Goal: Task Accomplishment & Management: Complete application form

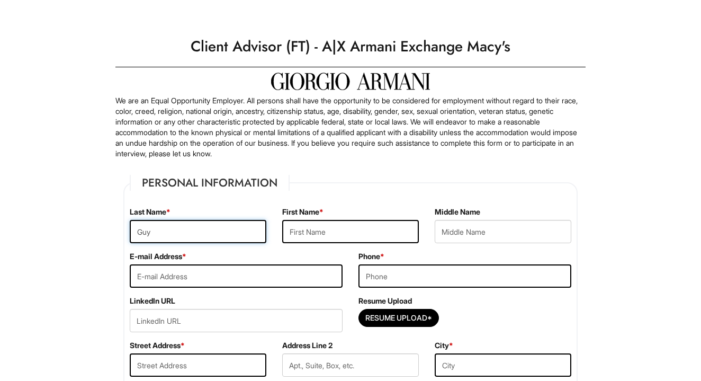
type input "Guy"
type input "Nicko"
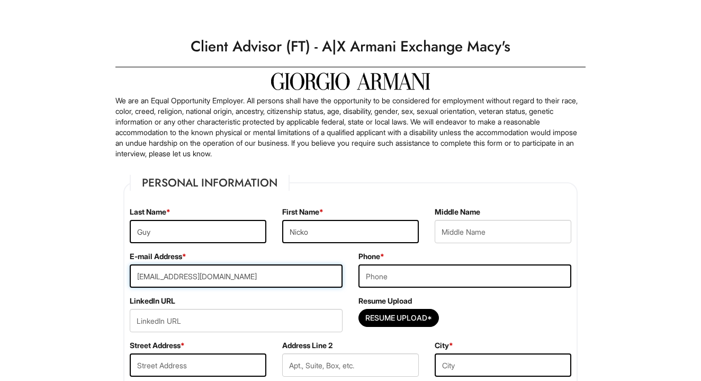
type input "Nickoguy587@gmail.com"
type input "8329465134"
click at [486, 305] on div "Resume Upload Resume Upload*" at bounding box center [465, 318] width 229 height 44
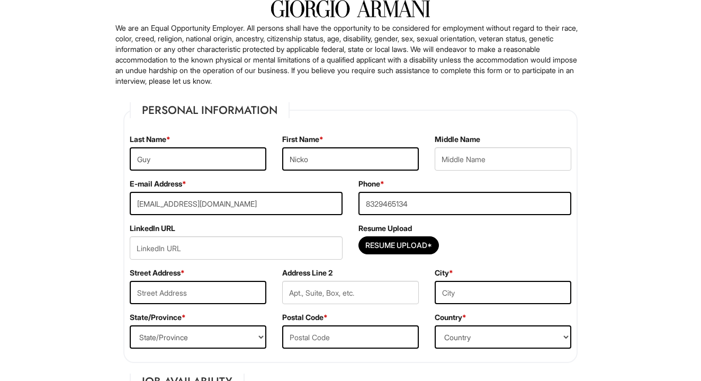
scroll to position [74, 0]
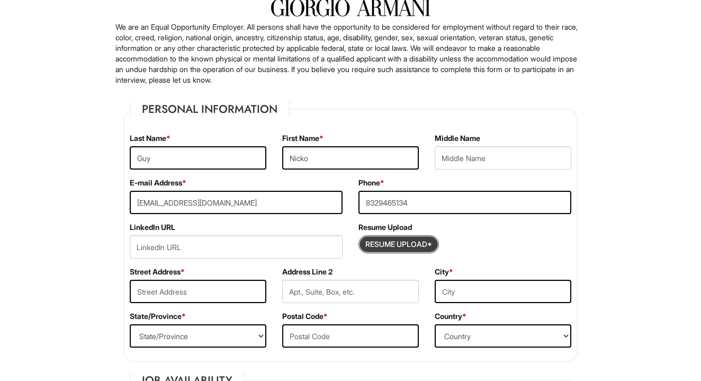
click at [381, 243] on input "Resume Upload*" at bounding box center [398, 244] width 79 height 17
type input "C:\fakepath\LUX 2025 Resume .pdf"
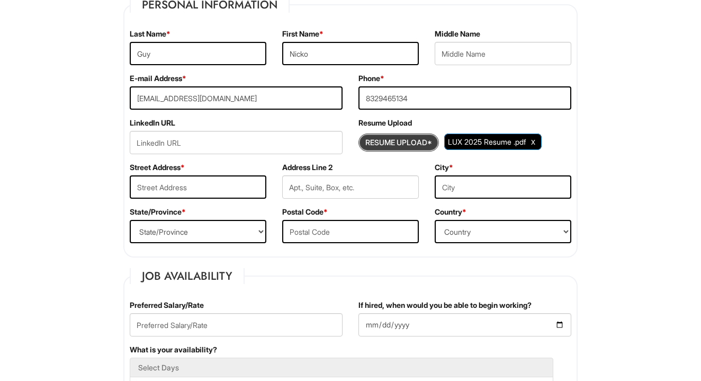
scroll to position [180, 0]
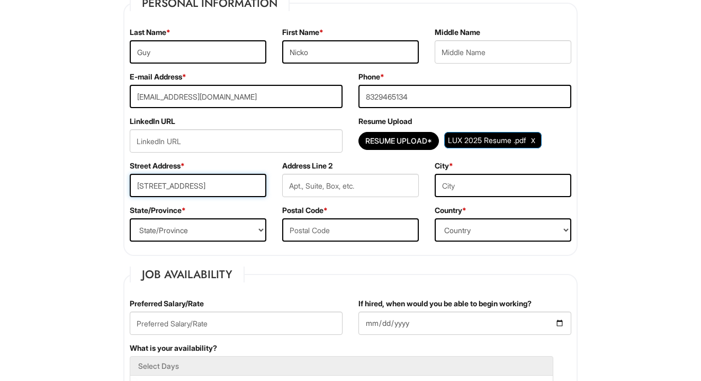
click at [174, 187] on input "18218 Wakden Gate" at bounding box center [198, 185] width 137 height 23
click at [233, 186] on input "18218 Walden Gate" at bounding box center [198, 185] width 137 height 23
type input "18218 Walden Gate Ln"
type input "Cypress"
select select "TX"
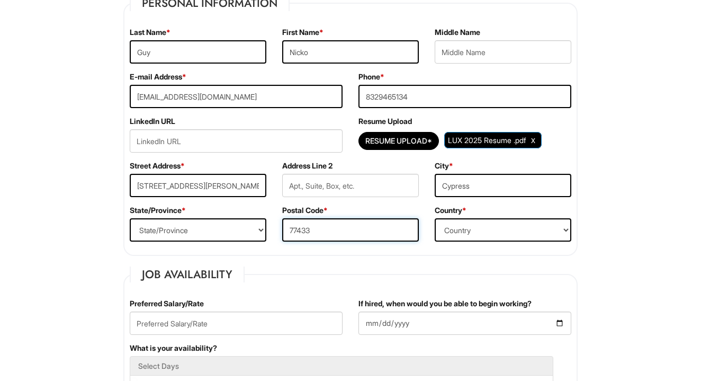
type input "77433"
select select "United States of America"
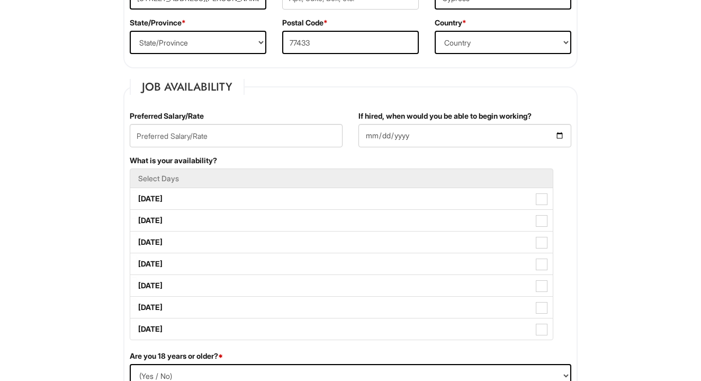
scroll to position [368, 0]
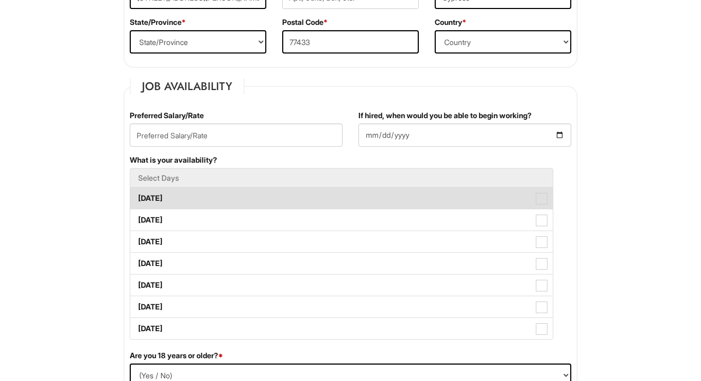
click at [260, 202] on label "Monday" at bounding box center [341, 198] width 423 height 21
click at [137, 197] on Available_Monday "Monday" at bounding box center [133, 193] width 7 height 7
checkbox Available_Monday "true"
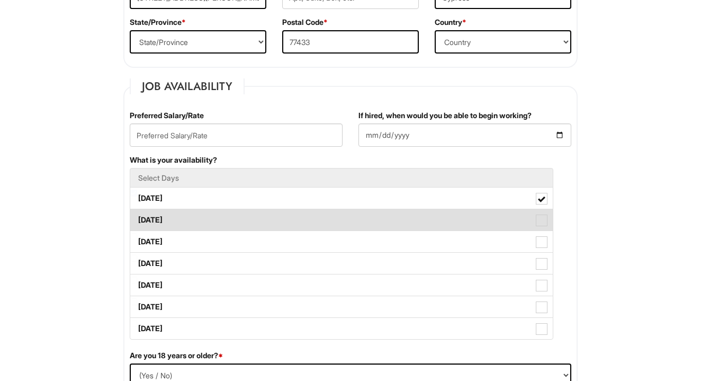
click at [237, 213] on label "Tuesday" at bounding box center [341, 219] width 423 height 21
click at [137, 213] on Available_Tuesday "Tuesday" at bounding box center [133, 214] width 7 height 7
checkbox Available_Tuesday "true"
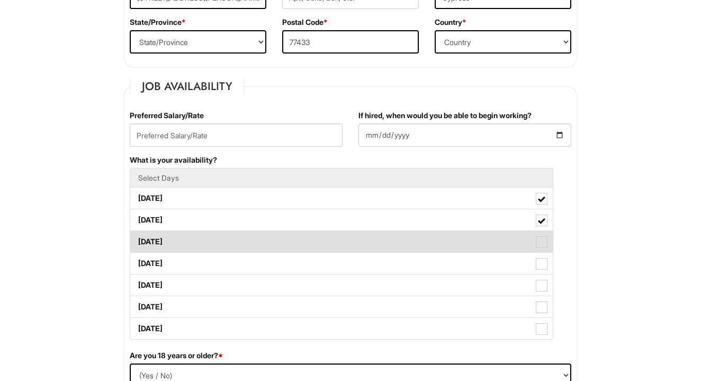
click at [219, 234] on label "Wednesday" at bounding box center [341, 241] width 423 height 21
click at [137, 234] on Available_Wednesday "Wednesday" at bounding box center [133, 236] width 7 height 7
checkbox Available_Wednesday "true"
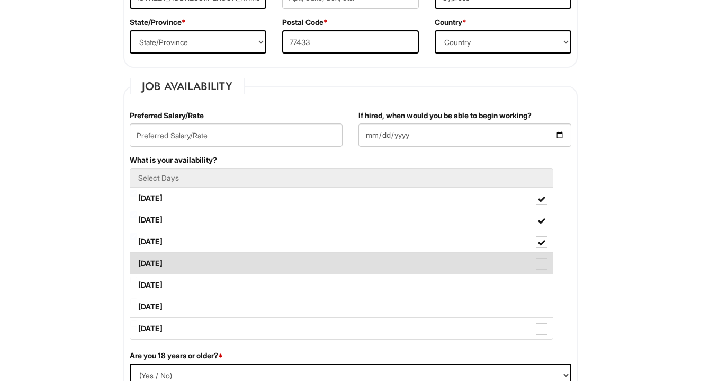
click at [205, 254] on label "Thursday" at bounding box center [341, 263] width 423 height 21
click at [137, 255] on Available_Thursday "Thursday" at bounding box center [133, 258] width 7 height 7
checkbox Available_Thursday "true"
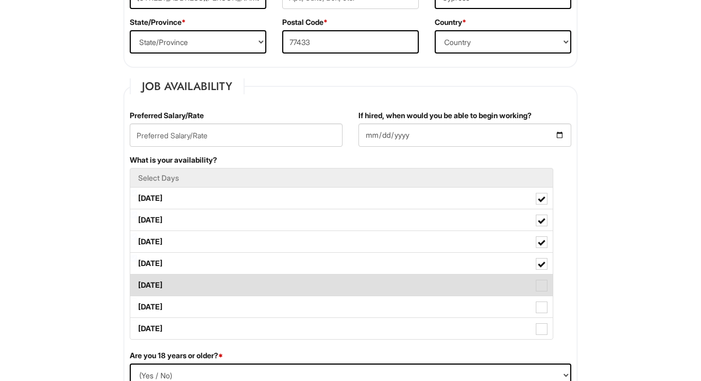
click at [185, 283] on label "Friday" at bounding box center [341, 284] width 423 height 21
click at [137, 283] on Available_Friday "Friday" at bounding box center [133, 280] width 7 height 7
checkbox Available_Friday "true"
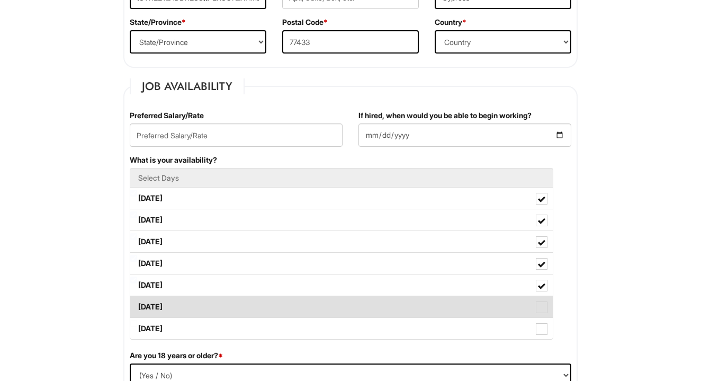
click at [181, 302] on label "Saturday" at bounding box center [341, 306] width 423 height 21
click at [137, 302] on Available_Saturday "Saturday" at bounding box center [133, 301] width 7 height 7
checkbox Available_Saturday "true"
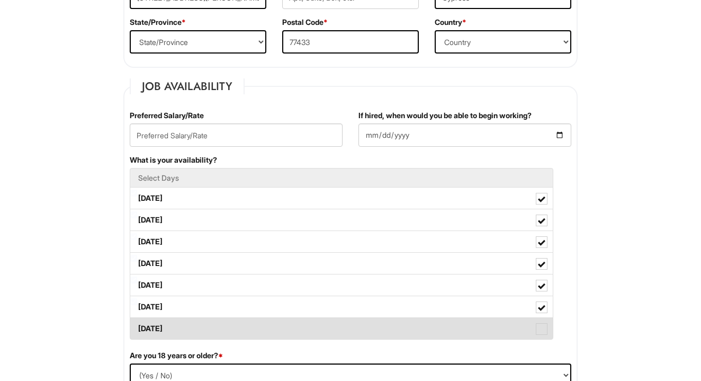
click at [179, 324] on label "Sunday" at bounding box center [341, 328] width 423 height 21
click at [137, 324] on Available_Sunday "Sunday" at bounding box center [133, 323] width 7 height 7
checkbox Available_Sunday "true"
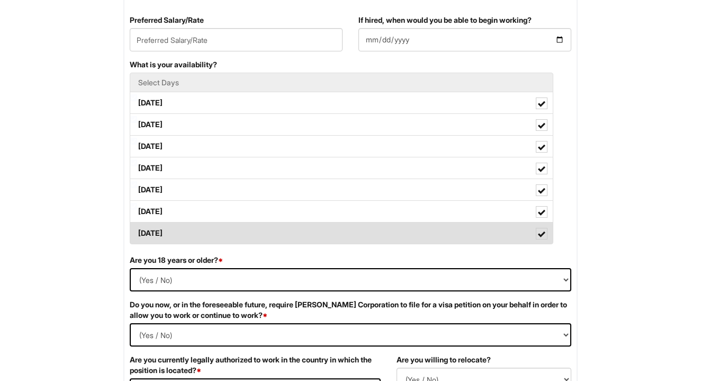
scroll to position [478, 0]
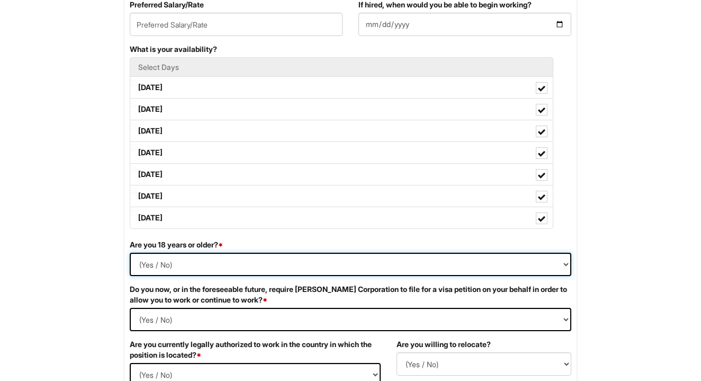
select select "Yes"
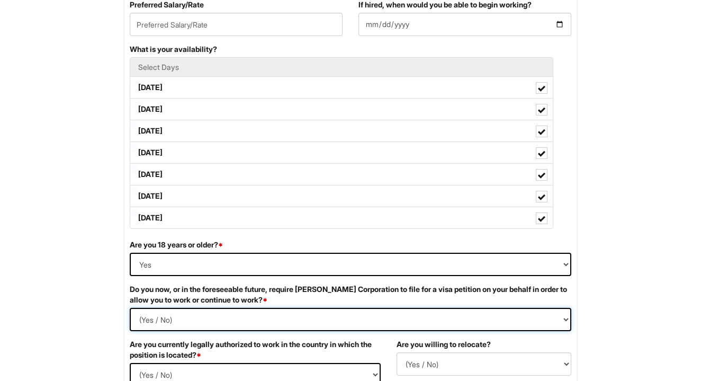
select Required "No"
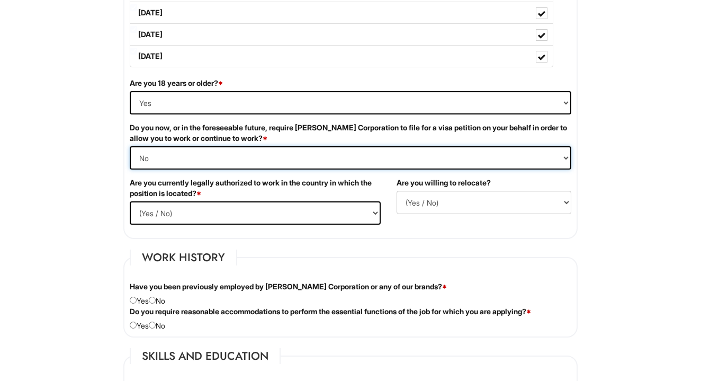
scroll to position [641, 0]
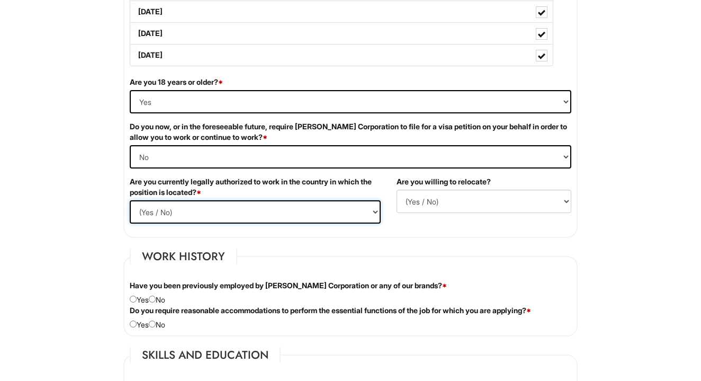
select select "Yes"
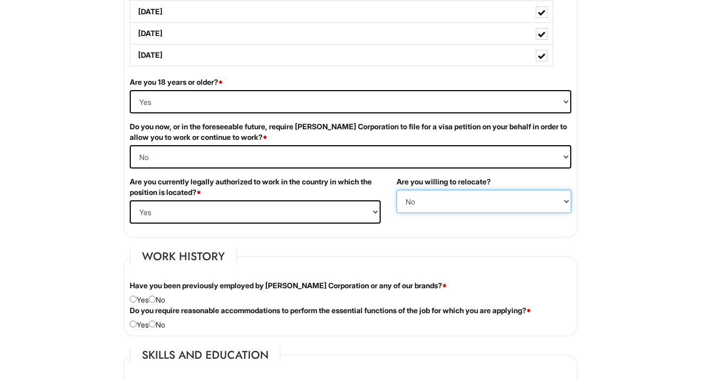
select select "Y"
click at [156, 301] on input "radio" at bounding box center [152, 299] width 7 height 7
radio input "true"
click at [154, 323] on input "radio" at bounding box center [152, 323] width 7 height 7
radio input "true"
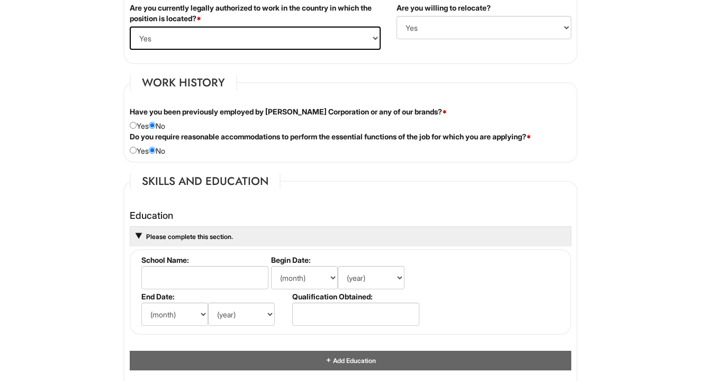
scroll to position [882, 0]
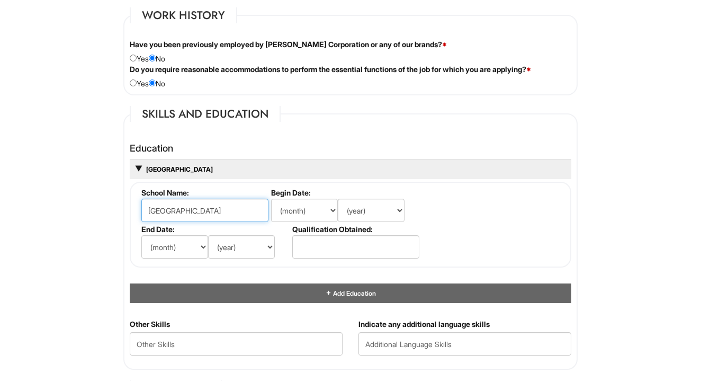
type input "Lone Star College"
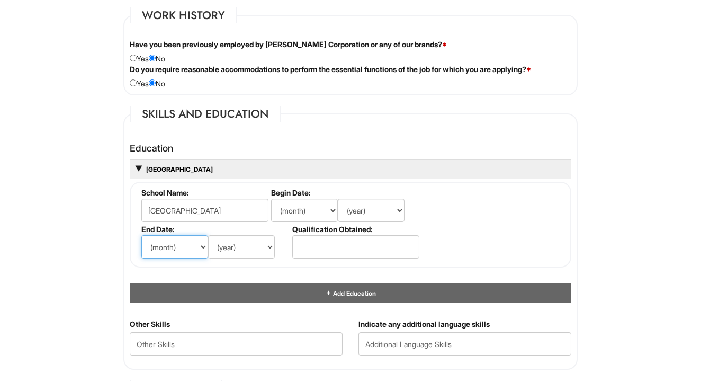
select select "5"
select select "2026"
click at [342, 236] on input "text" at bounding box center [355, 246] width 127 height 23
click at [420, 244] on fieldset "School Name: Lone Star College Begin Date: (month) Jan Feb Mar Apr May Jun Jul …" at bounding box center [351, 225] width 442 height 86
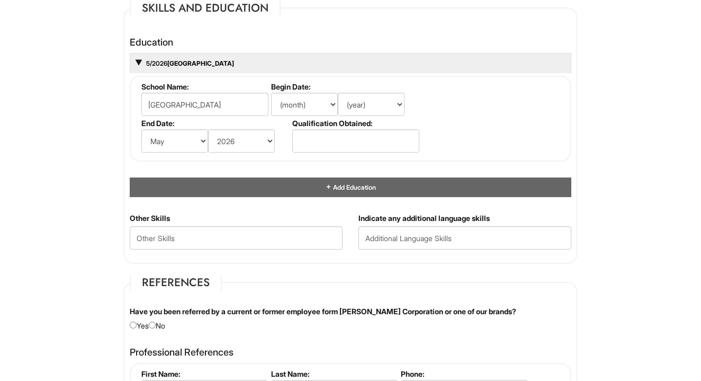
scroll to position [996, 0]
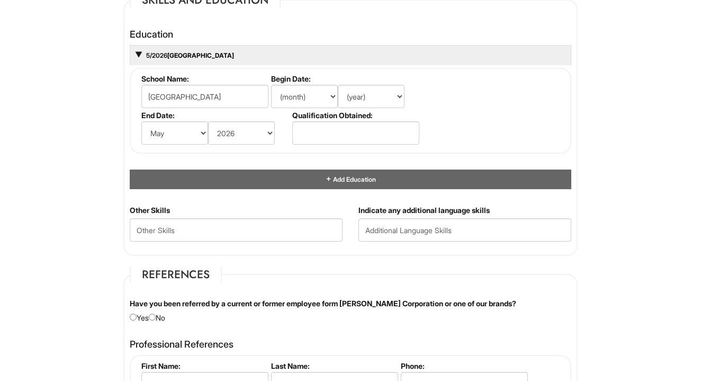
click at [155, 315] on input "radio" at bounding box center [152, 317] width 7 height 7
radio input "true"
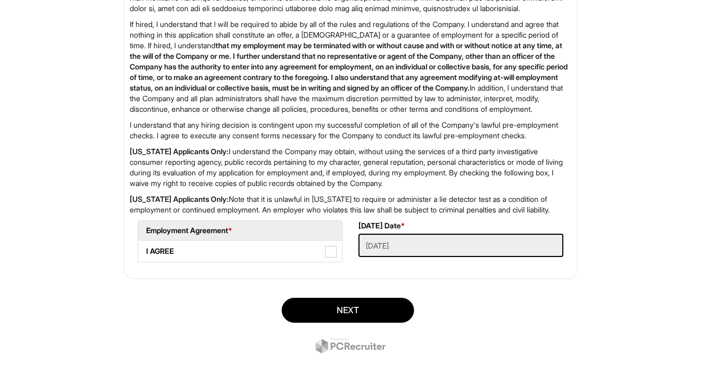
scroll to position [1684, 0]
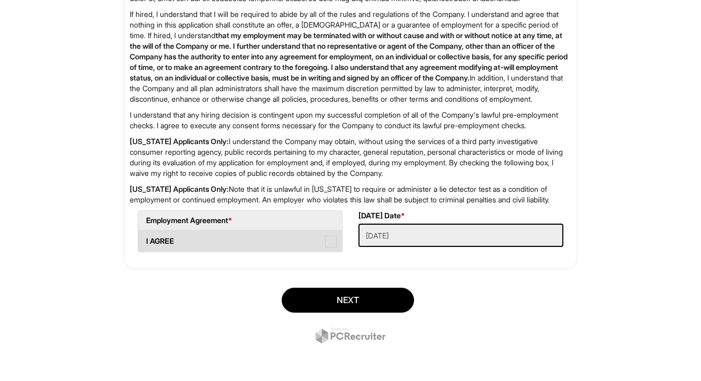
click at [317, 252] on label "I AGREE" at bounding box center [240, 240] width 204 height 21
click at [145, 239] on AGREE "I AGREE" at bounding box center [141, 236] width 7 height 7
checkbox AGREE "true"
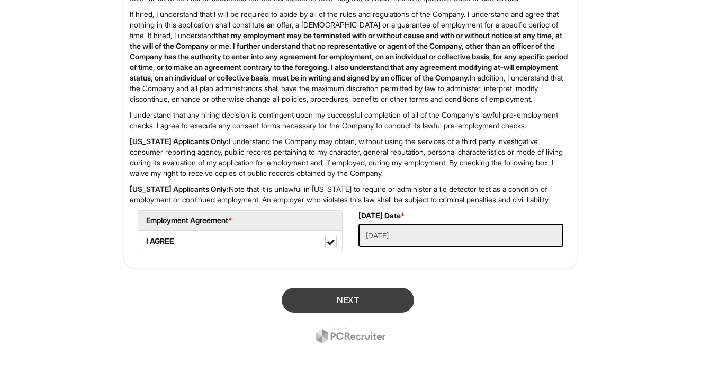
click at [364, 313] on button "Next" at bounding box center [348, 300] width 132 height 25
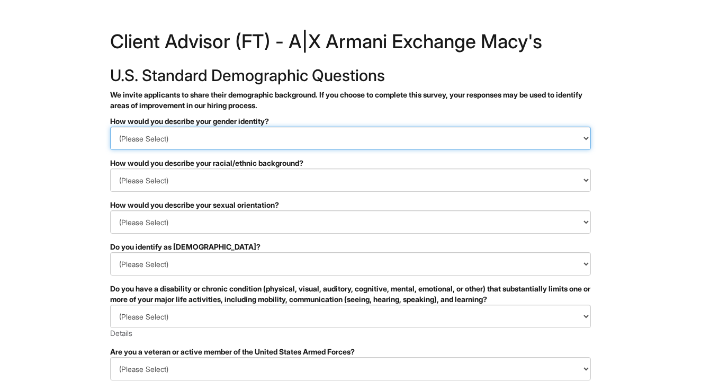
select select "Man"
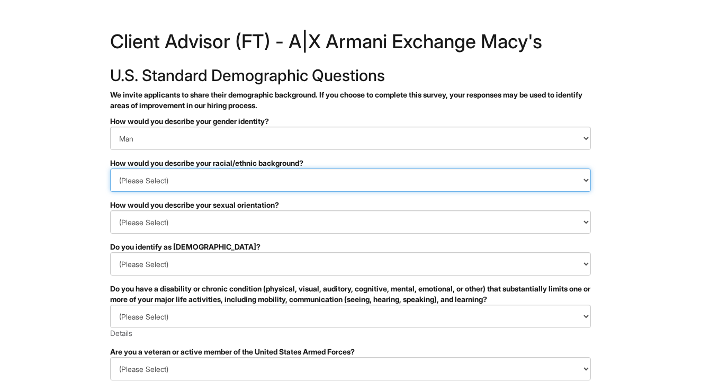
select select "Black or of African descent"
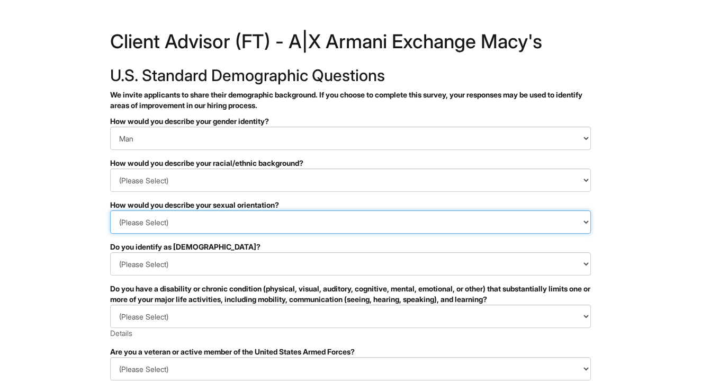
select select "Heterosexual"
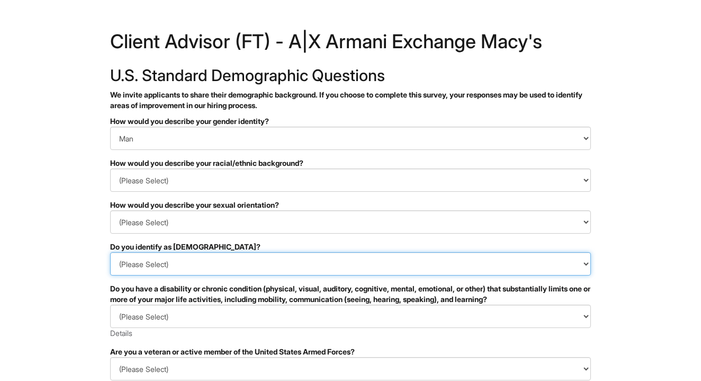
select select "No"
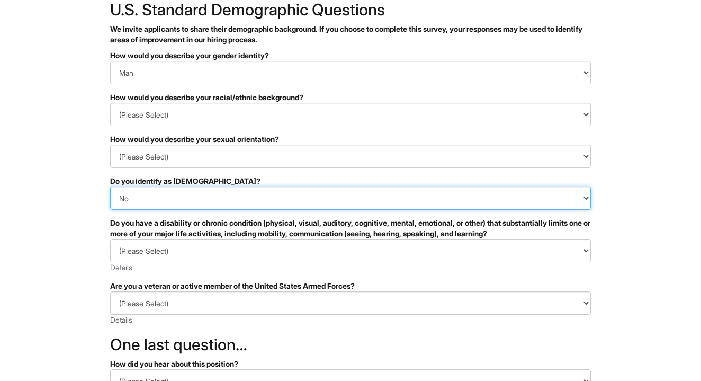
scroll to position [67, 0]
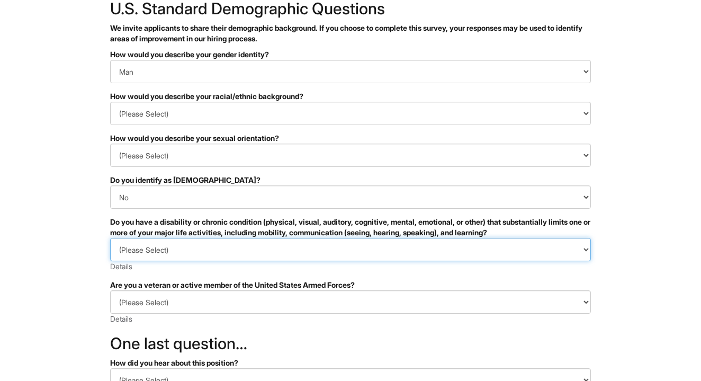
select select "NO, I DON'T HAVE A DISABILITY"
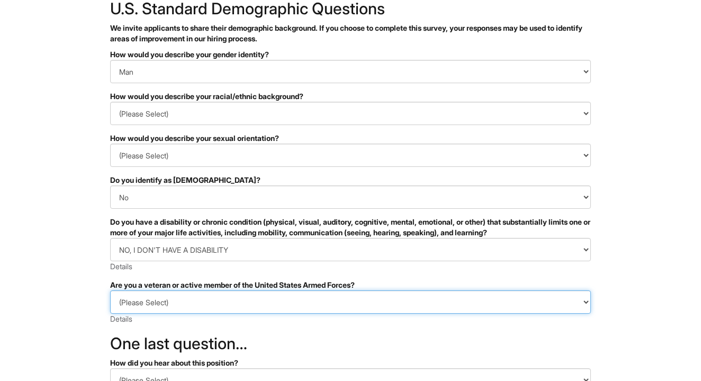
select select "I AM NOT A PROTECTED VETERAN"
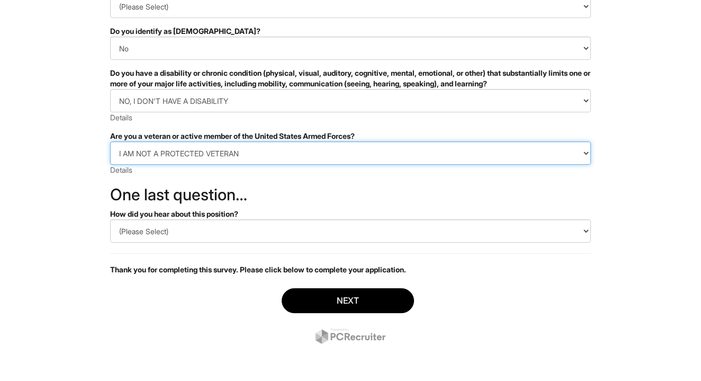
scroll to position [216, 0]
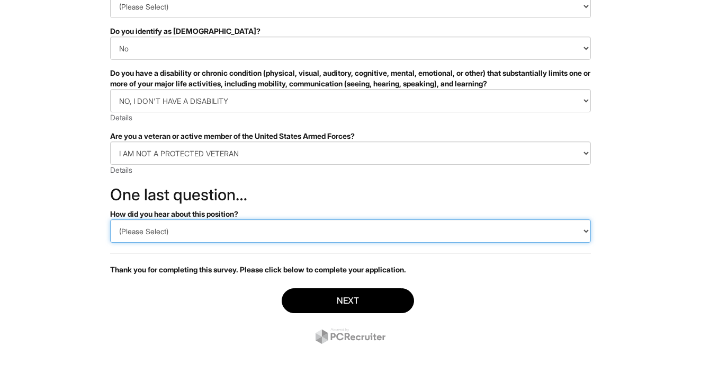
select select "Referral"
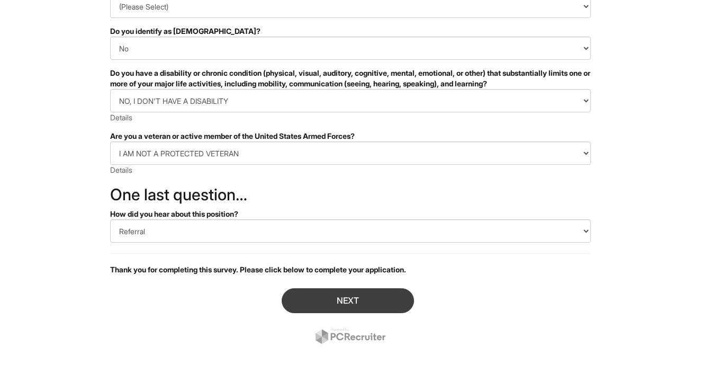
click at [335, 306] on button "Next" at bounding box center [348, 300] width 132 height 25
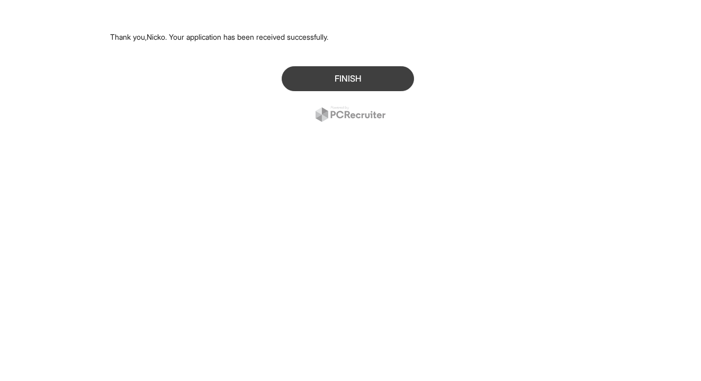
click at [317, 77] on button "Finish" at bounding box center [348, 78] width 132 height 25
